Goal: Navigation & Orientation: Find specific page/section

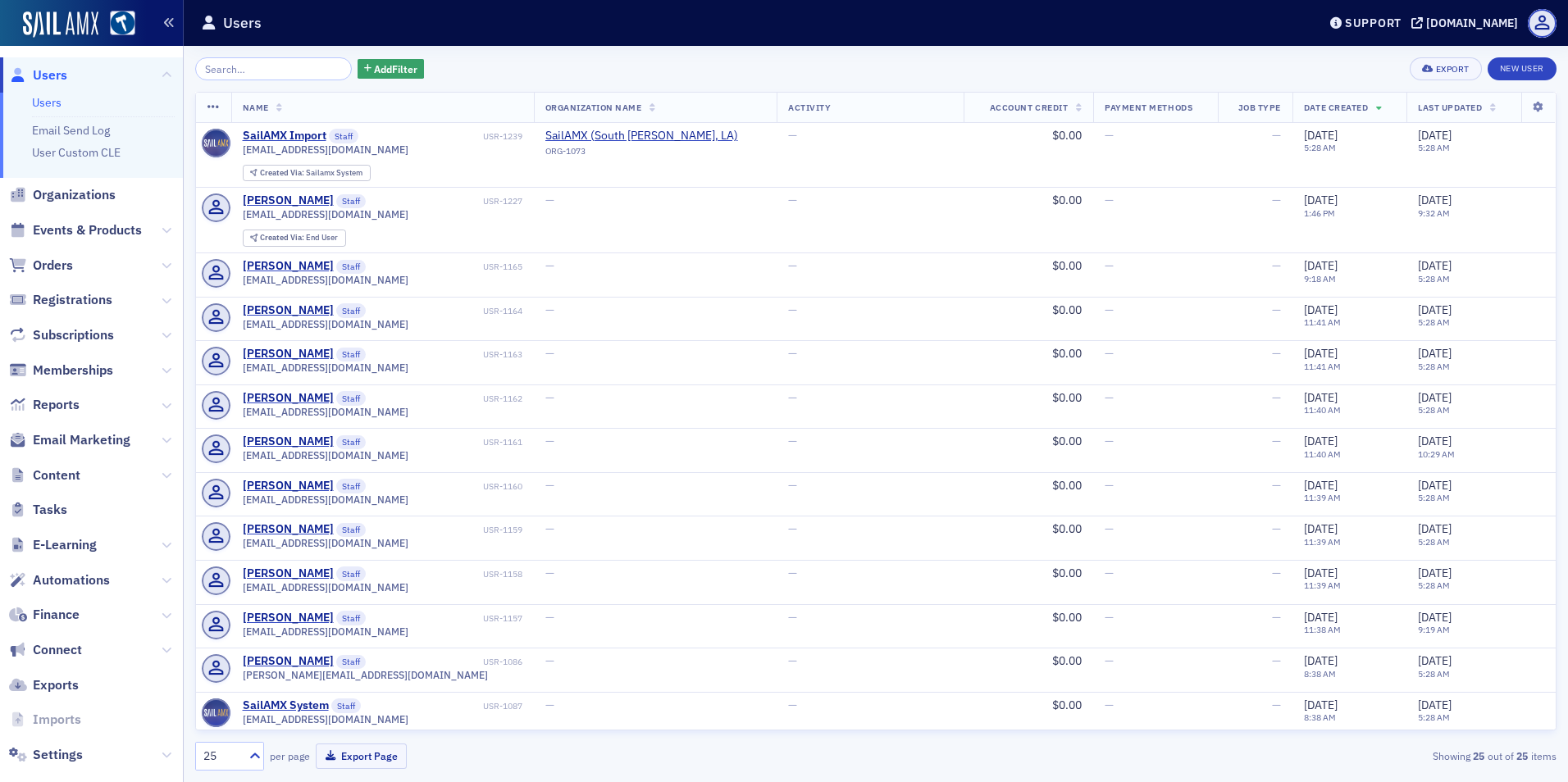
click at [169, 26] on icon "button" at bounding box center [169, 24] width 12 height 12
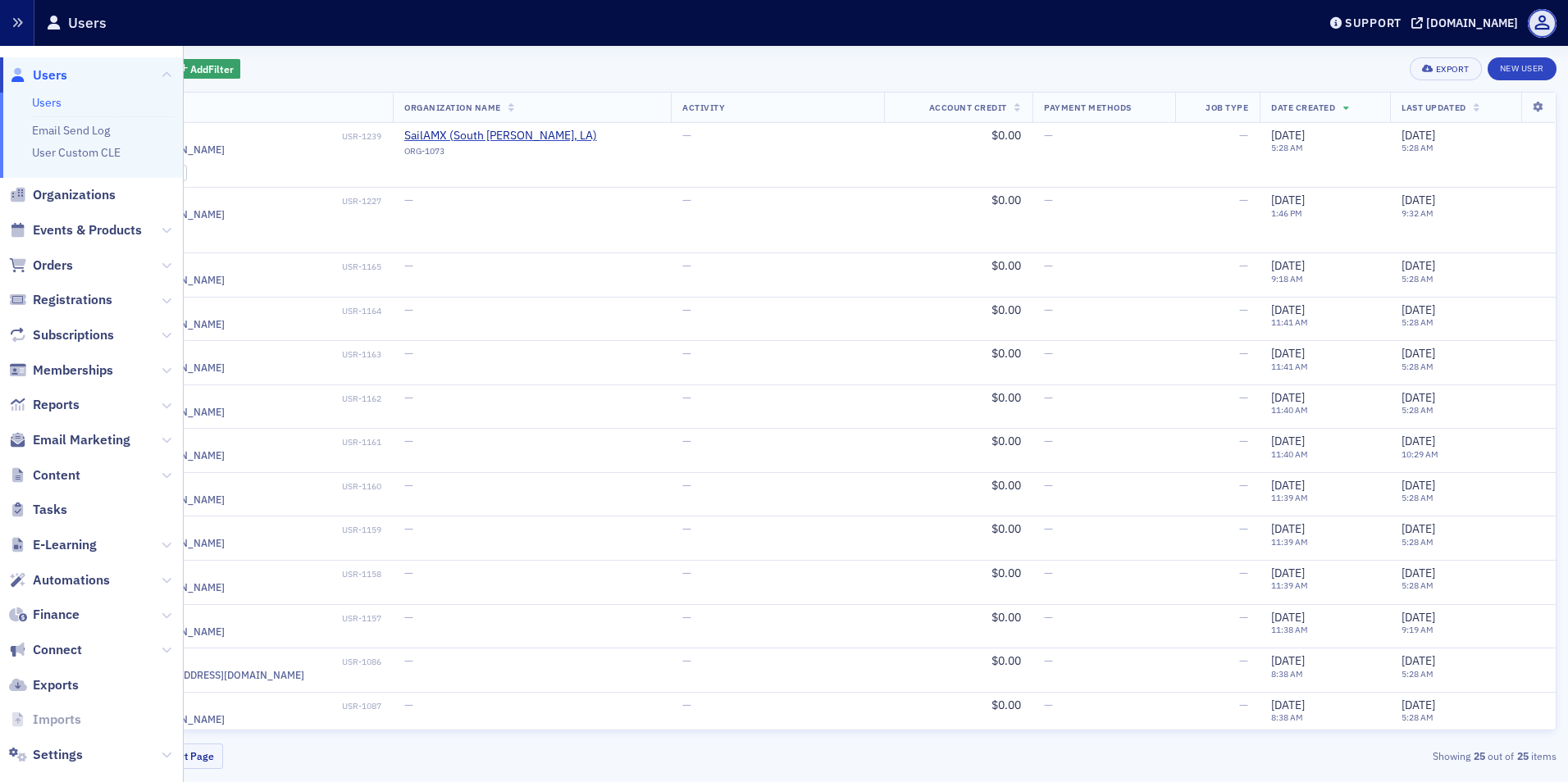
click at [7, 27] on button "button" at bounding box center [17, 23] width 34 height 46
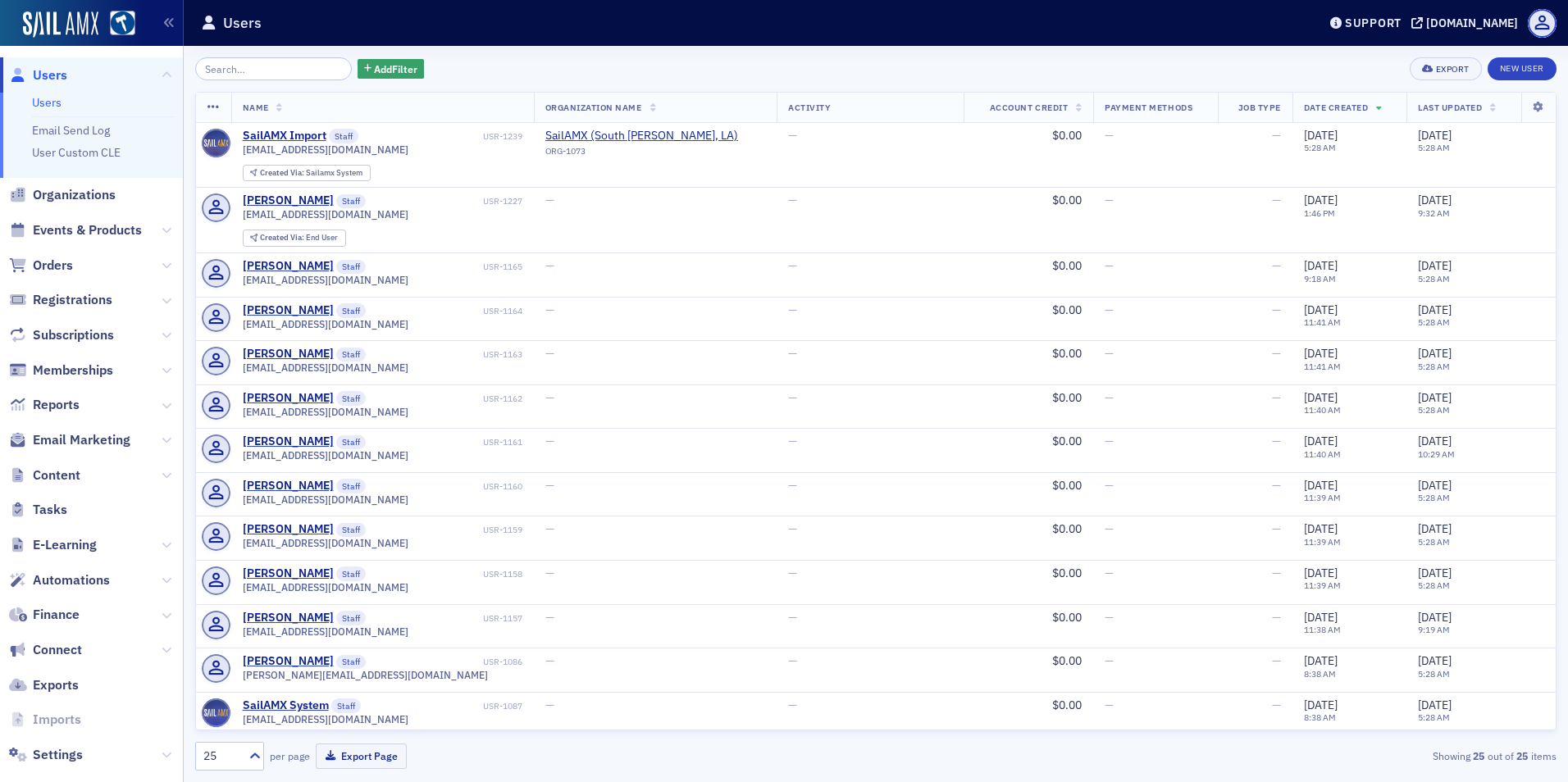
click at [107, 22] on link at bounding box center [117, 25] width 37 height 27
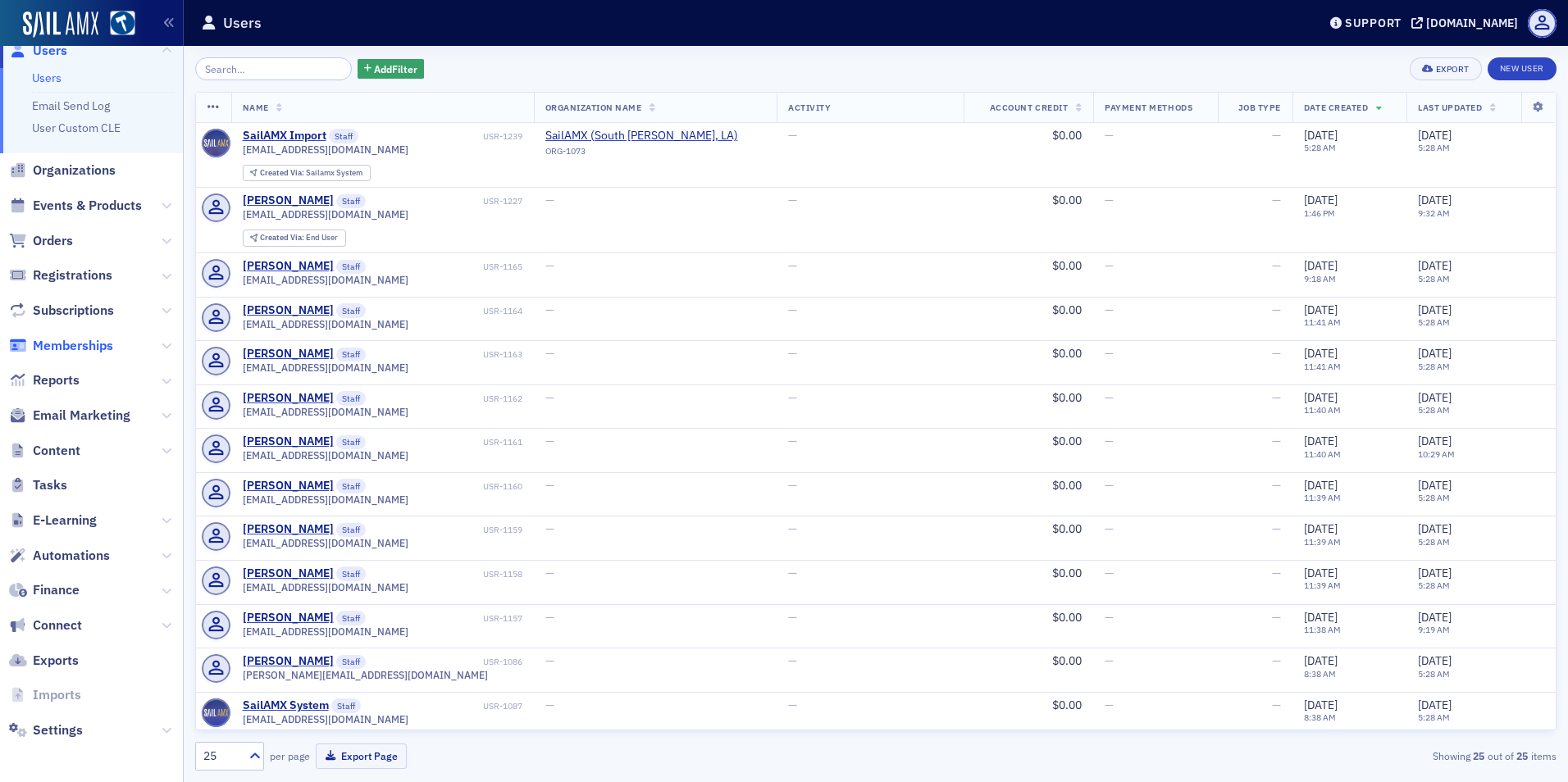
click at [110, 352] on span "Memberships" at bounding box center [73, 346] width 80 height 18
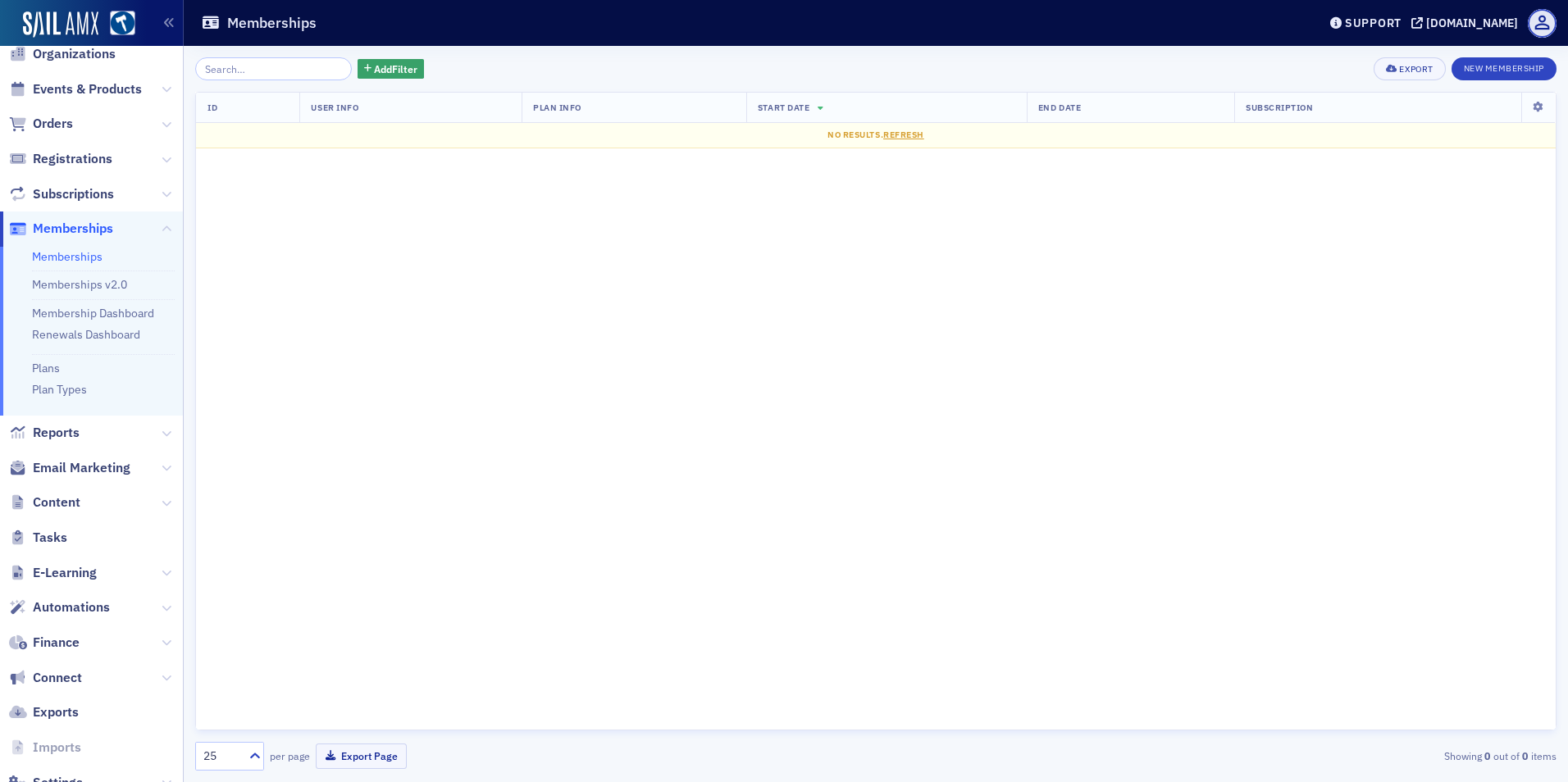
scroll to position [108, 0]
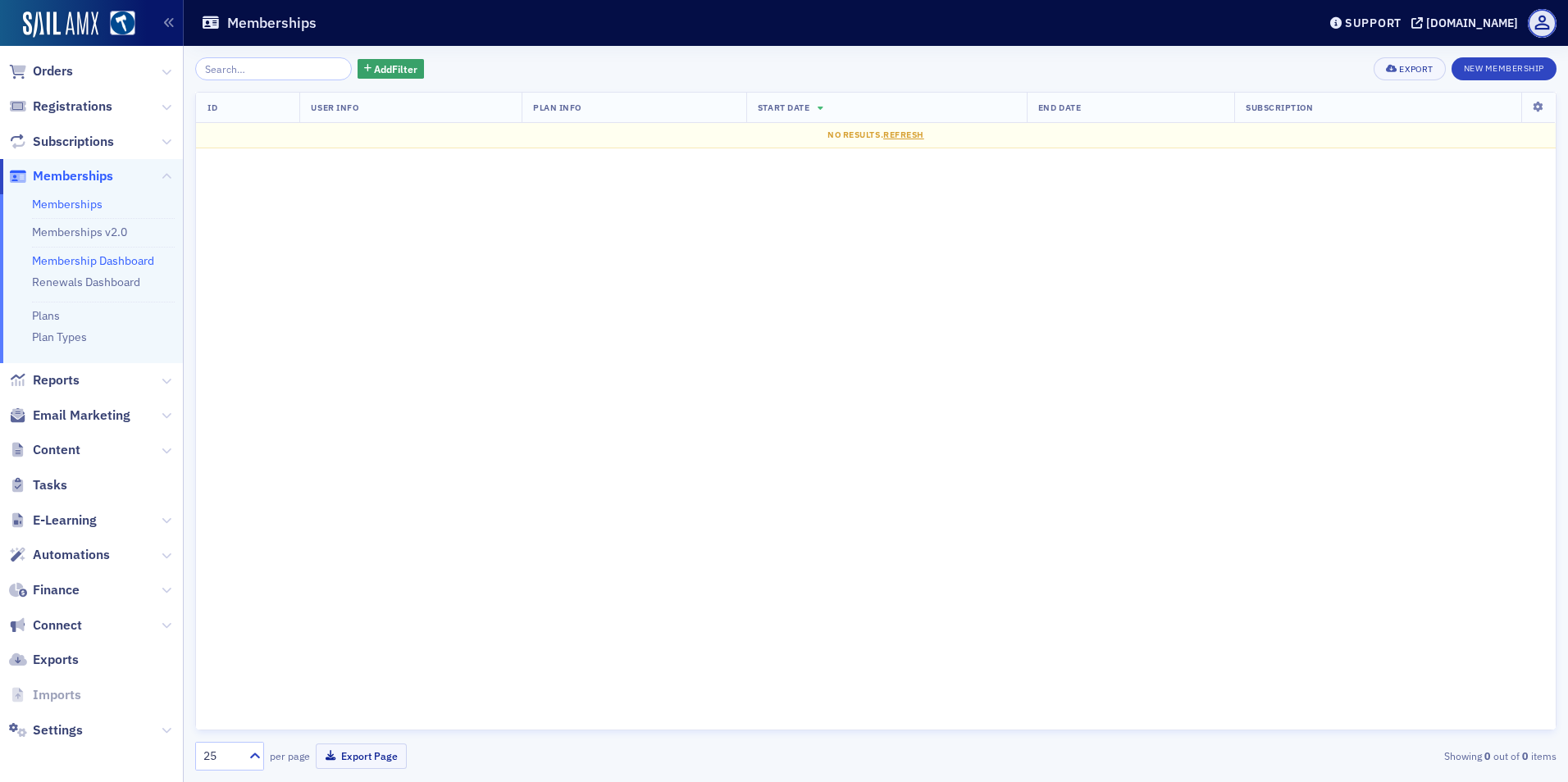
click at [114, 261] on link "Membership Dashboard" at bounding box center [93, 260] width 123 height 15
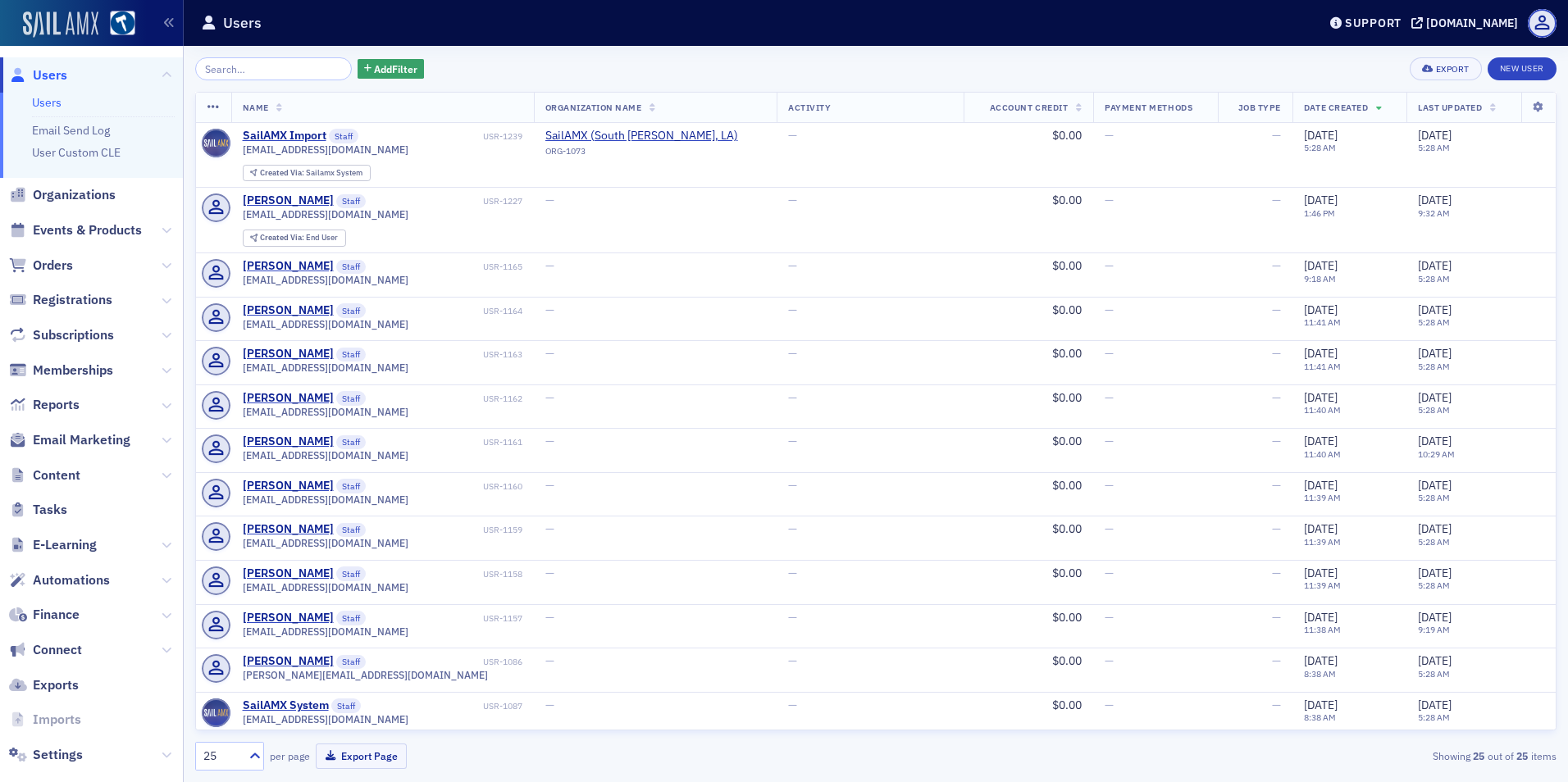
scroll to position [25, 0]
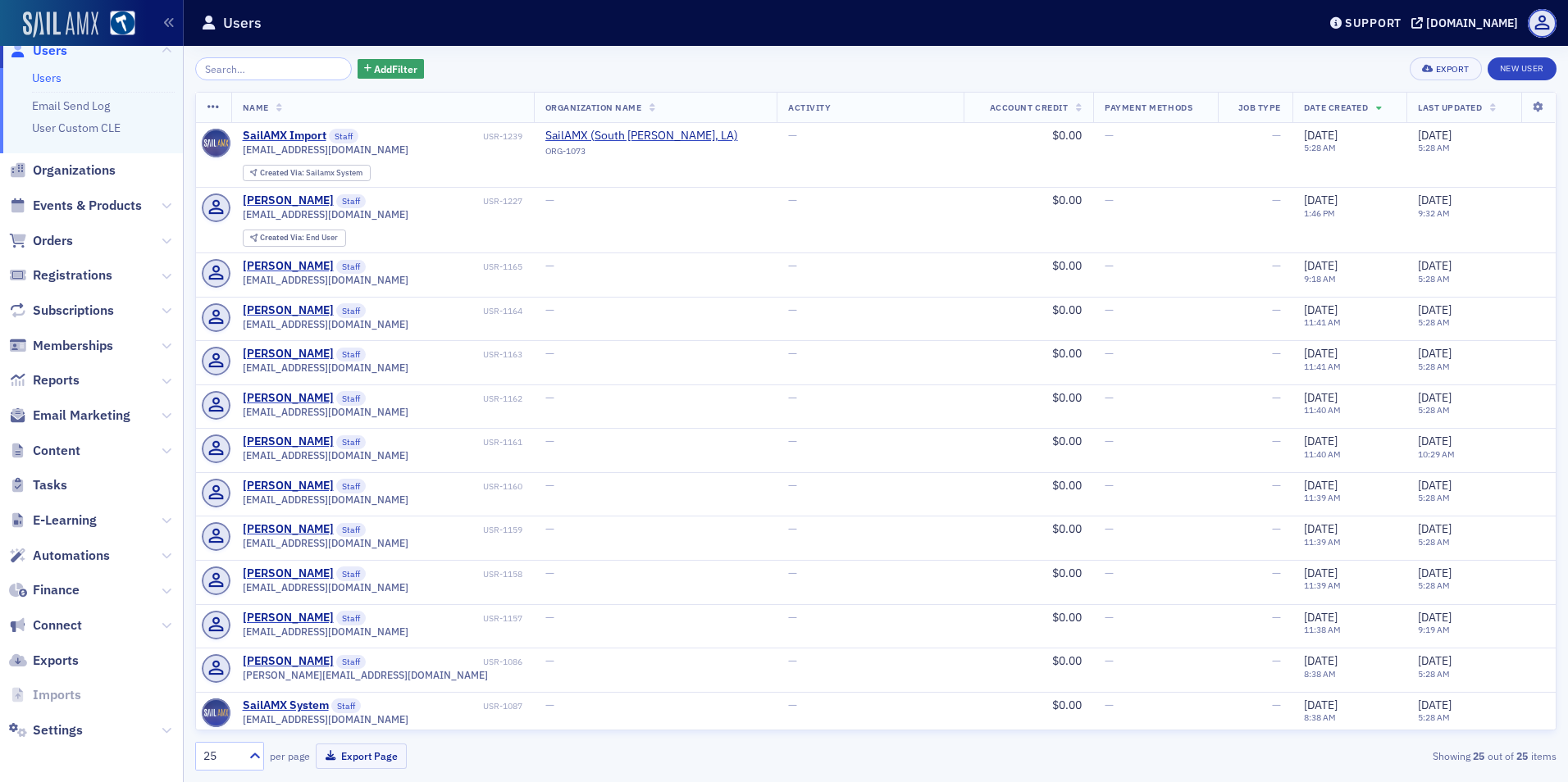
click at [63, 14] on img at bounding box center [60, 25] width 76 height 26
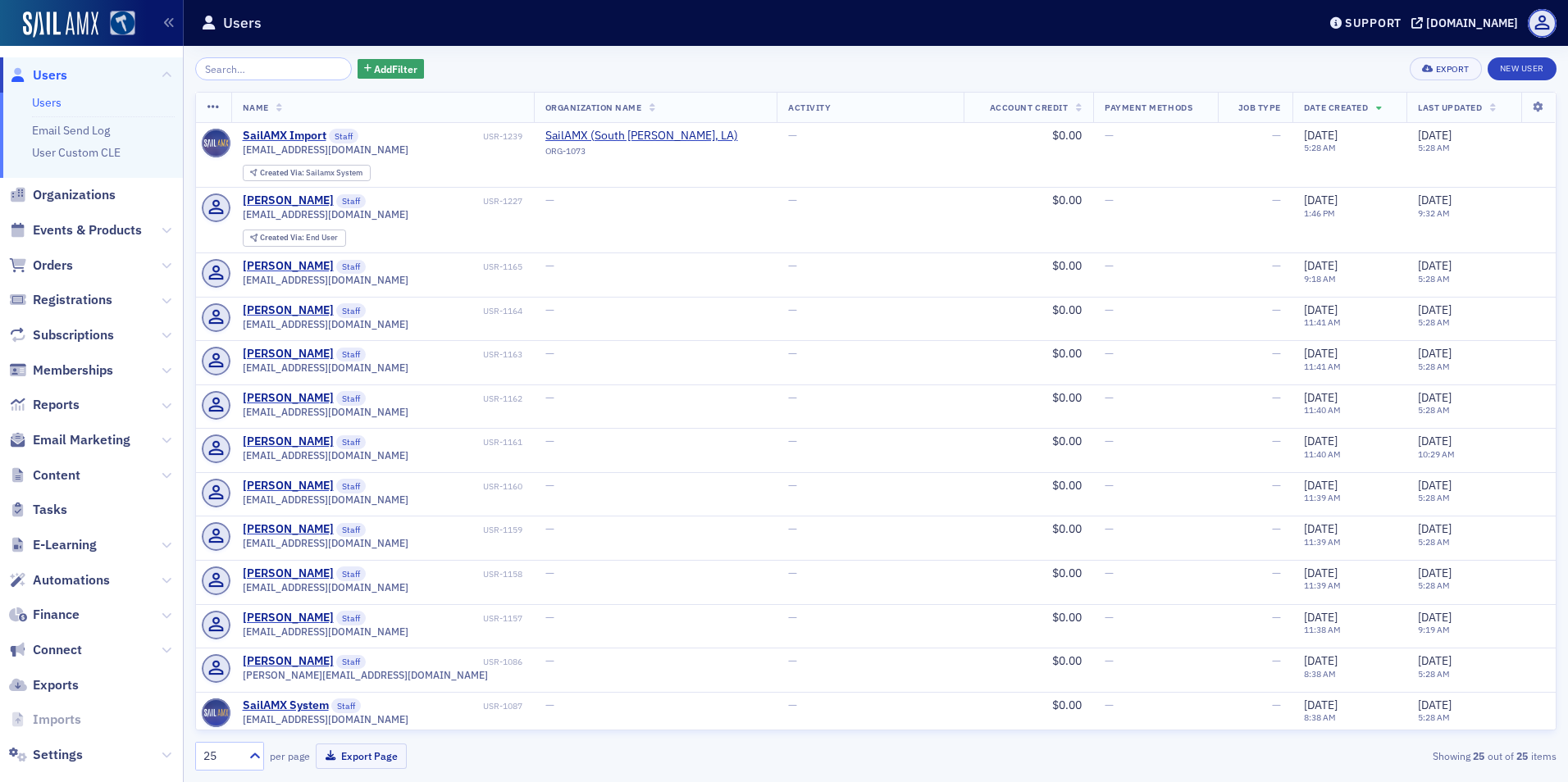
click at [121, 18] on img at bounding box center [123, 24] width 26 height 26
